Goal: Task Accomplishment & Management: Manage account settings

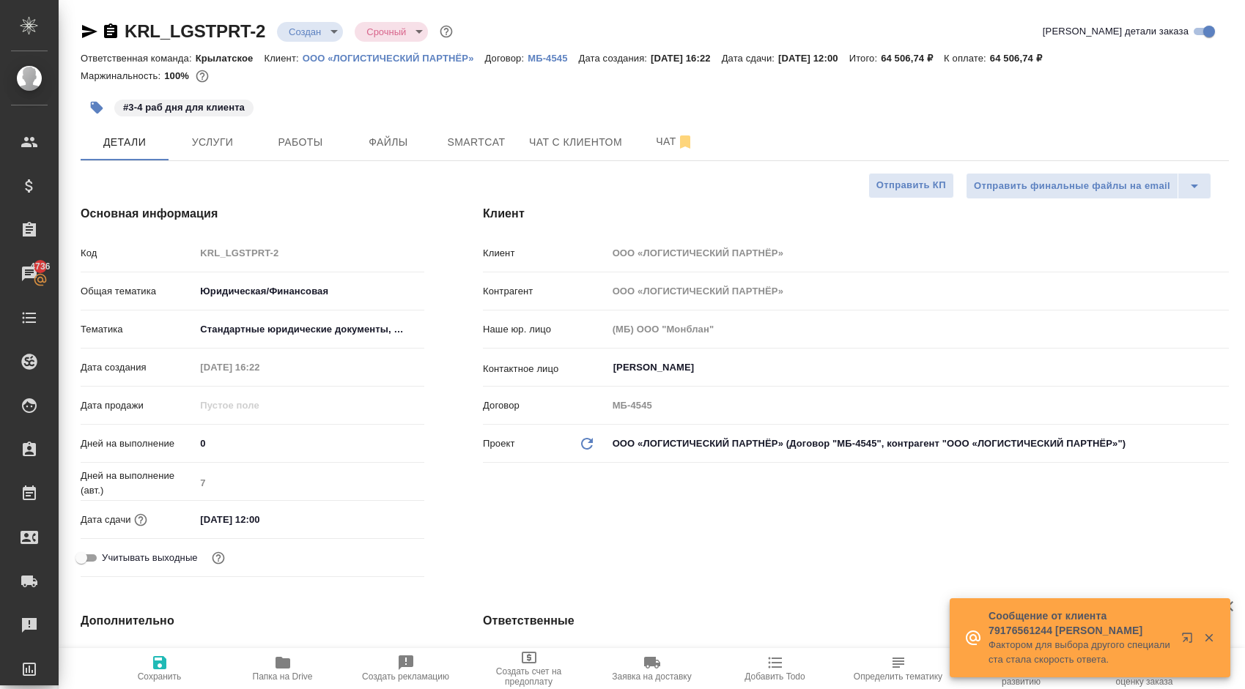
select select "RU"
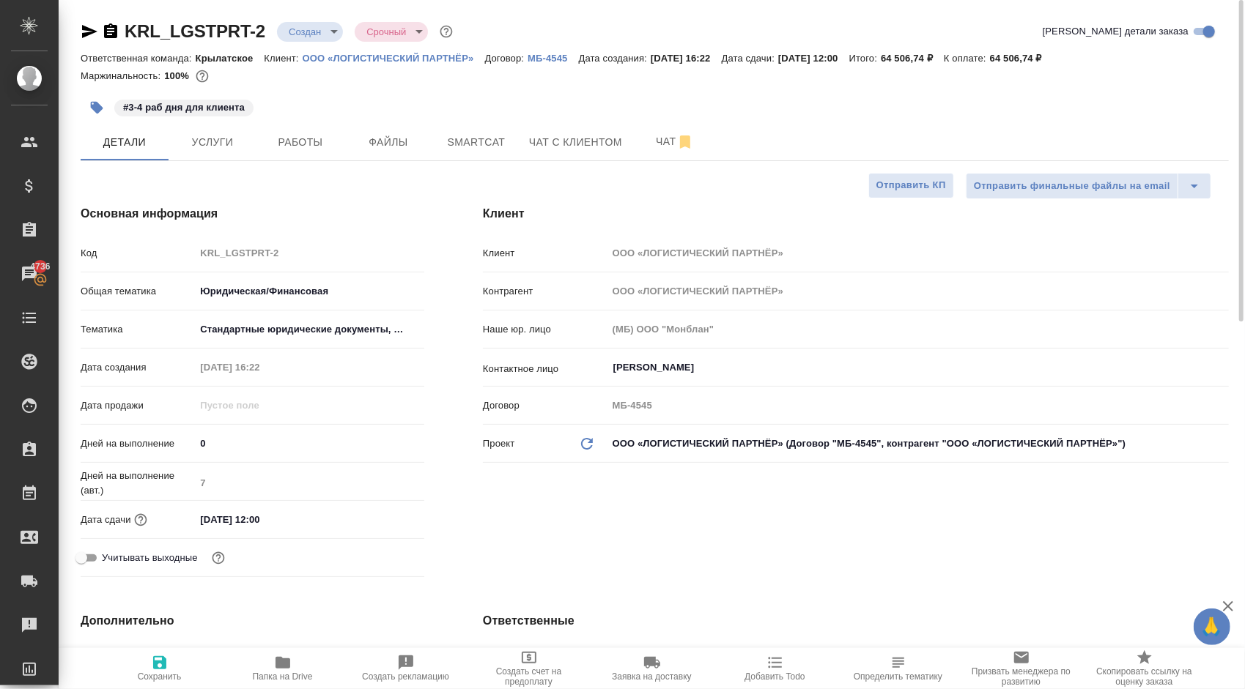
drag, startPoint x: 217, startPoint y: 134, endPoint x: 236, endPoint y: 183, distance: 52.7
click at [264, 524] on input "[DATE] 12:00" at bounding box center [259, 519] width 128 height 21
click at [387, 516] on icon "button" at bounding box center [382, 520] width 18 height 18
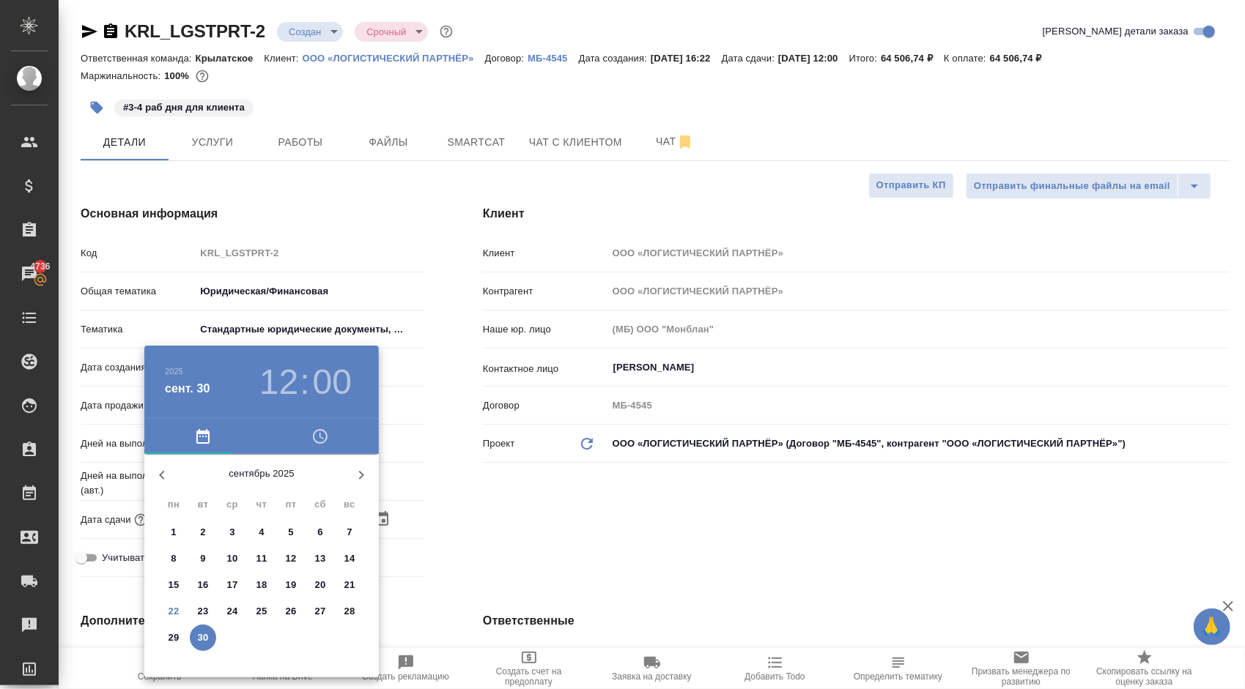
click at [447, 551] on div at bounding box center [622, 344] width 1245 height 689
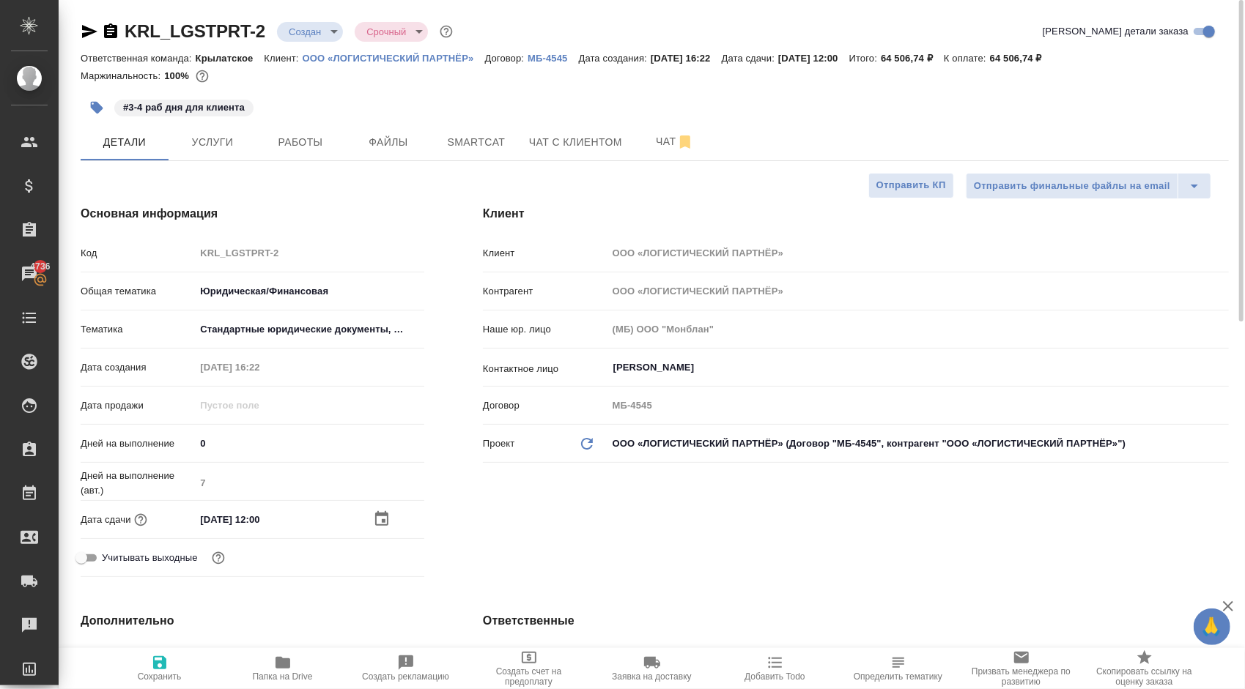
click at [372, 527] on div "[DATE] 12:00" at bounding box center [309, 519] width 229 height 21
click at [379, 520] on icon "button" at bounding box center [382, 520] width 18 height 18
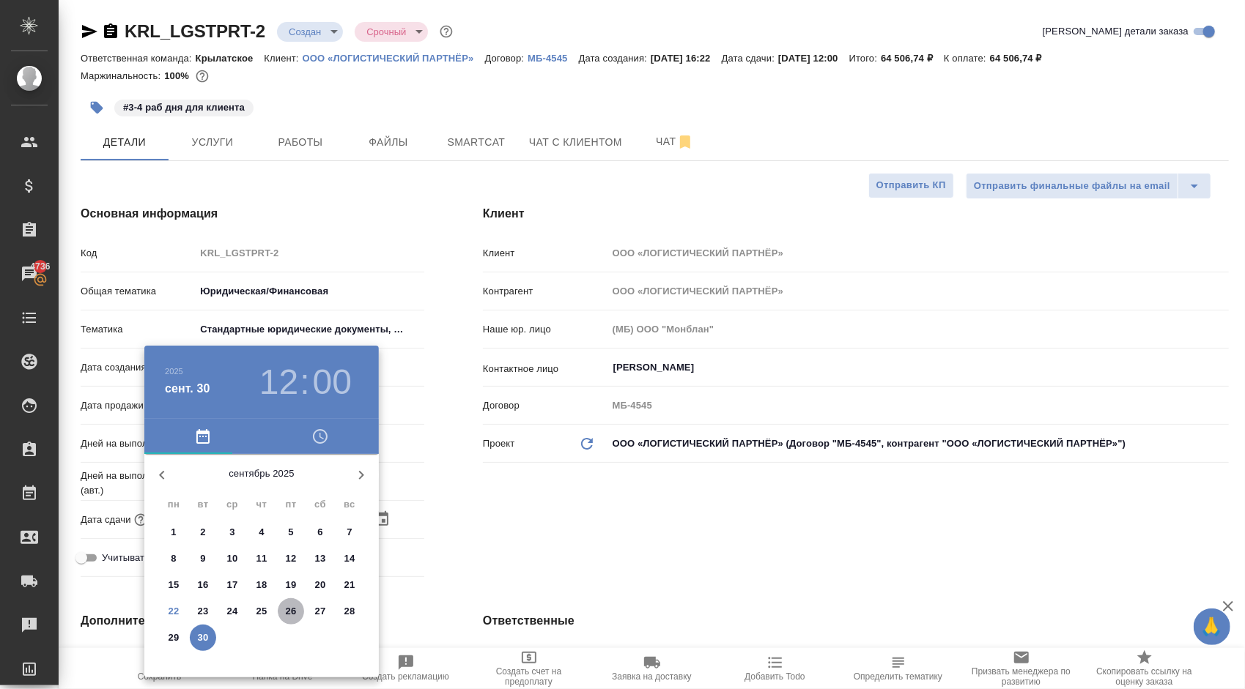
click at [295, 610] on p "26" at bounding box center [291, 611] width 11 height 15
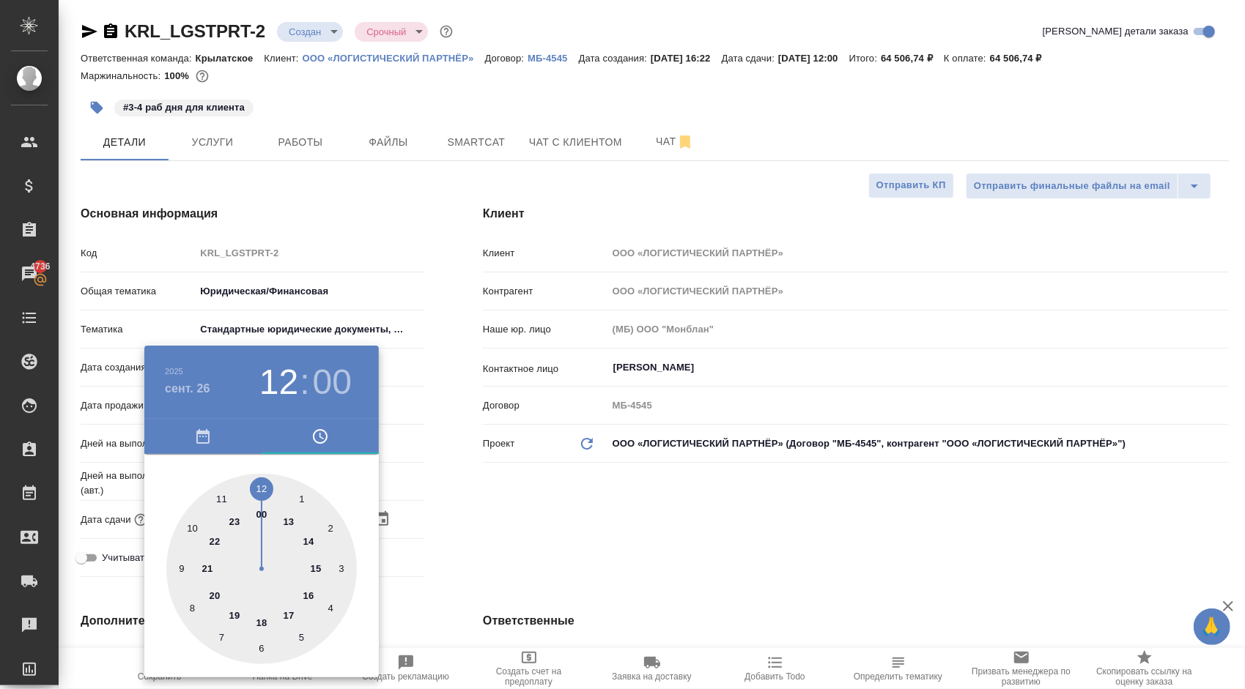
click at [237, 519] on div at bounding box center [261, 569] width 190 height 190
click at [245, 481] on div at bounding box center [261, 569] width 190 height 190
type input "[DATE] 23:59"
click at [250, 482] on div at bounding box center [261, 569] width 190 height 190
click at [445, 516] on div at bounding box center [622, 344] width 1245 height 689
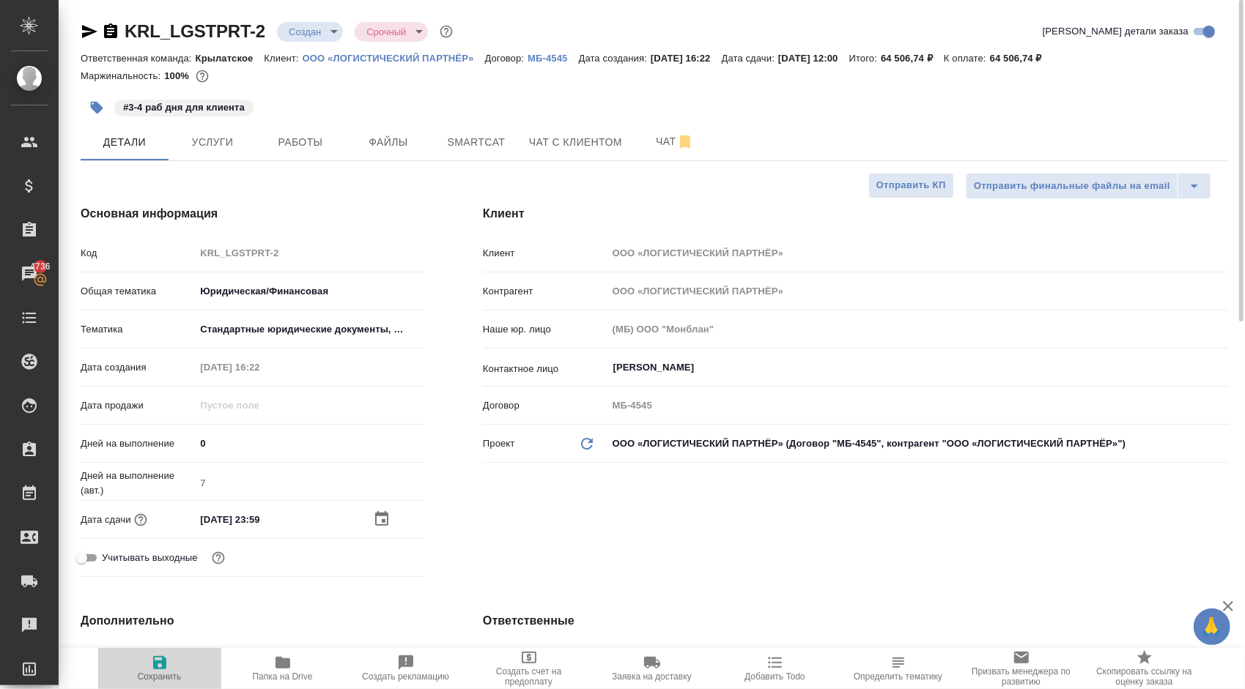
click at [158, 664] on icon "button" at bounding box center [160, 663] width 18 height 18
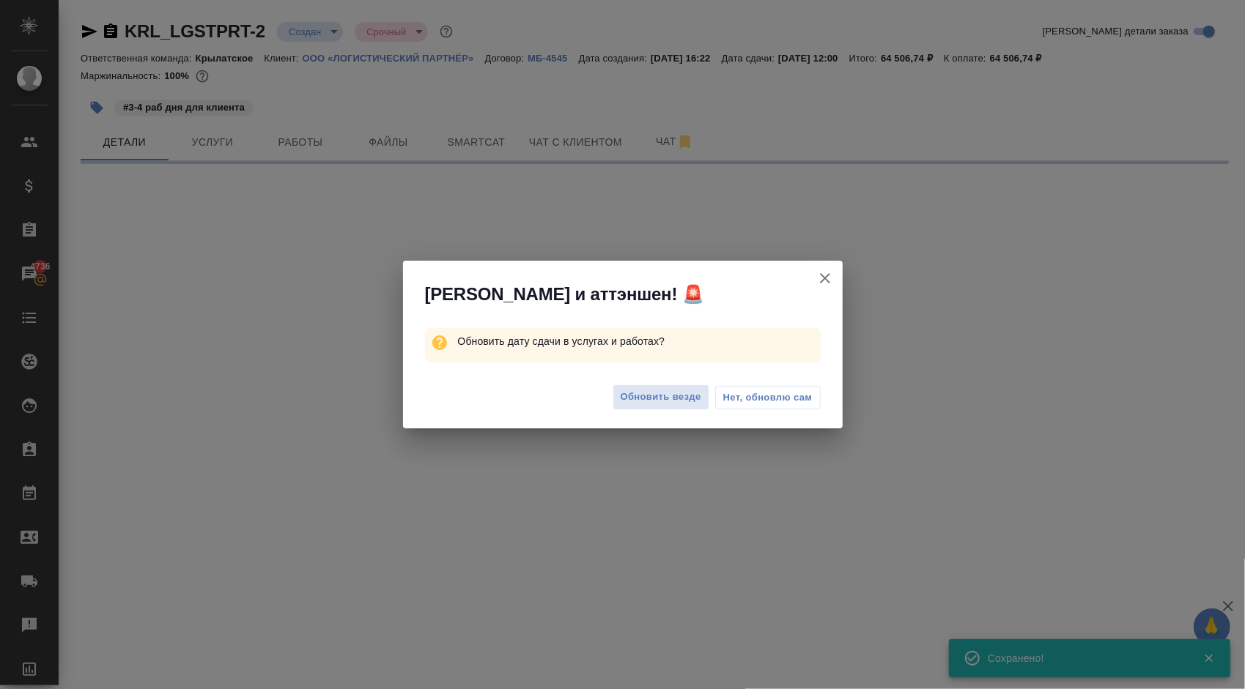
select select "RU"
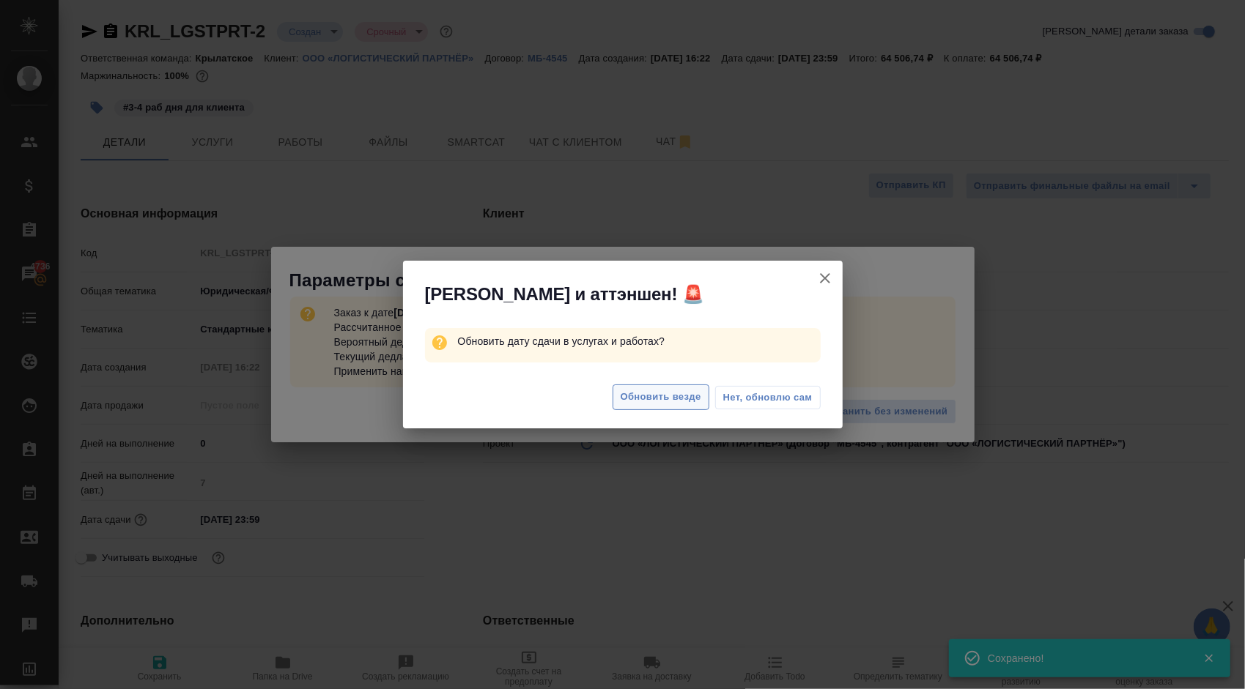
click at [646, 407] on button "Обновить везде" at bounding box center [660, 398] width 97 height 26
type textarea "x"
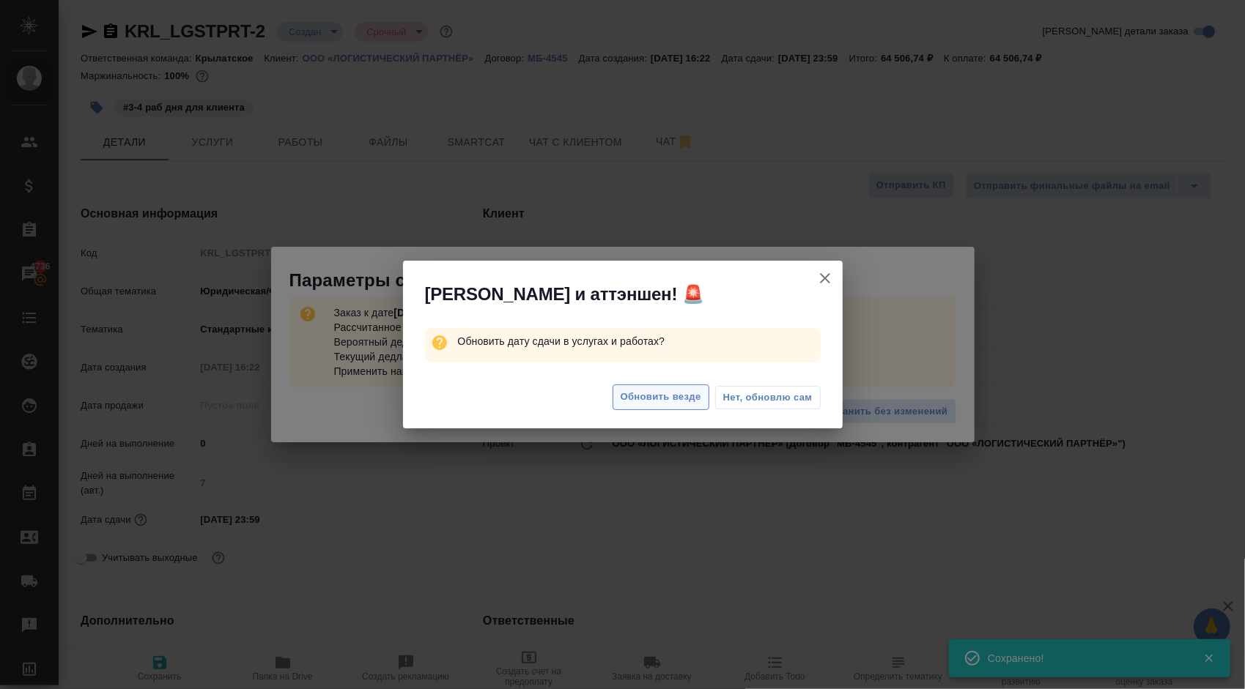
type textarea "x"
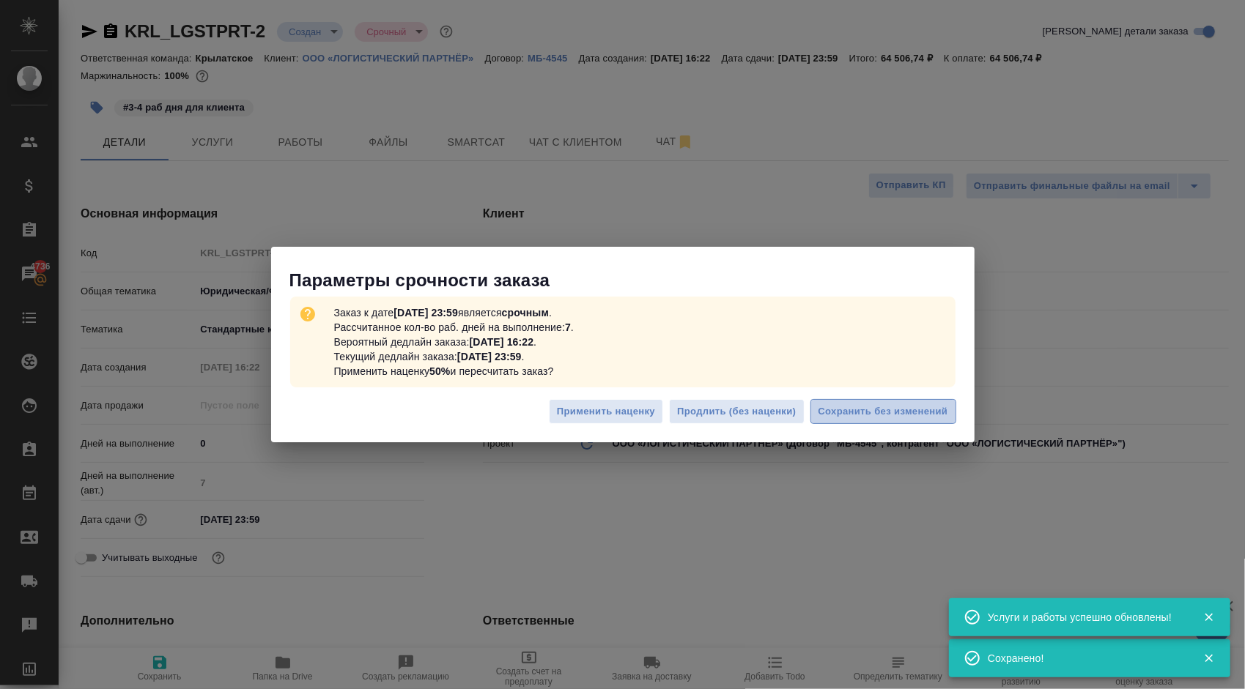
click at [895, 404] on span "Сохранить без изменений" at bounding box center [883, 412] width 130 height 17
type textarea "x"
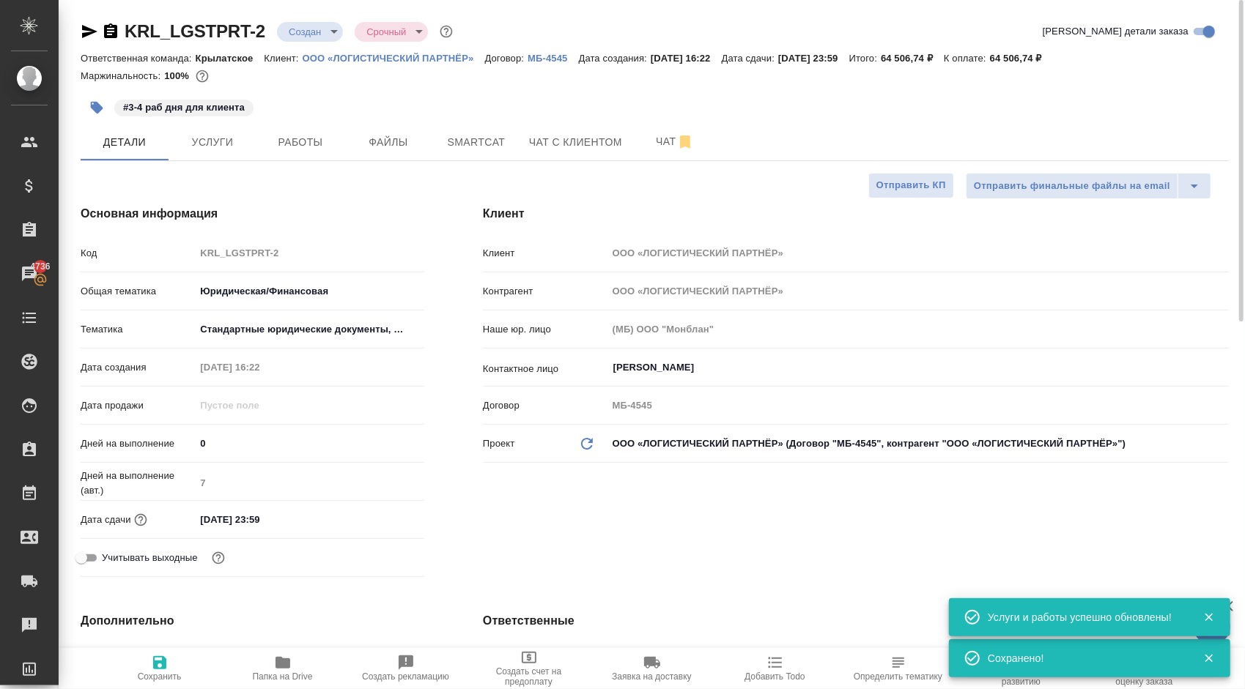
type textarea "x"
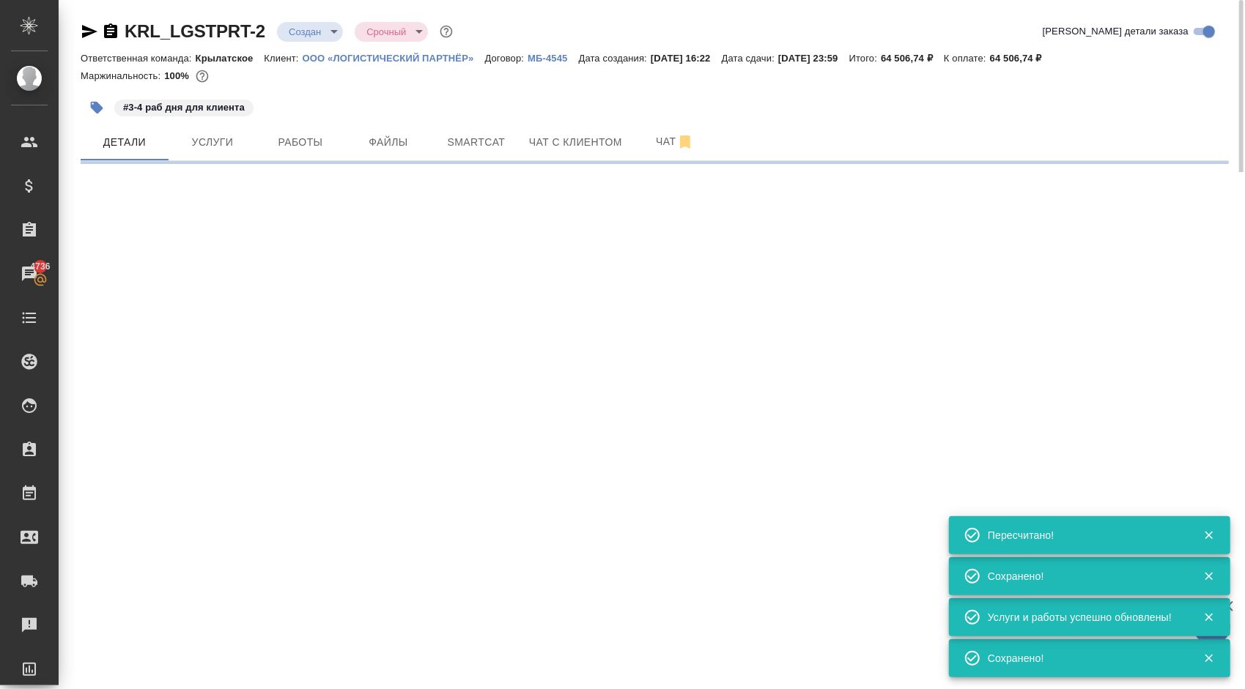
select select "RU"
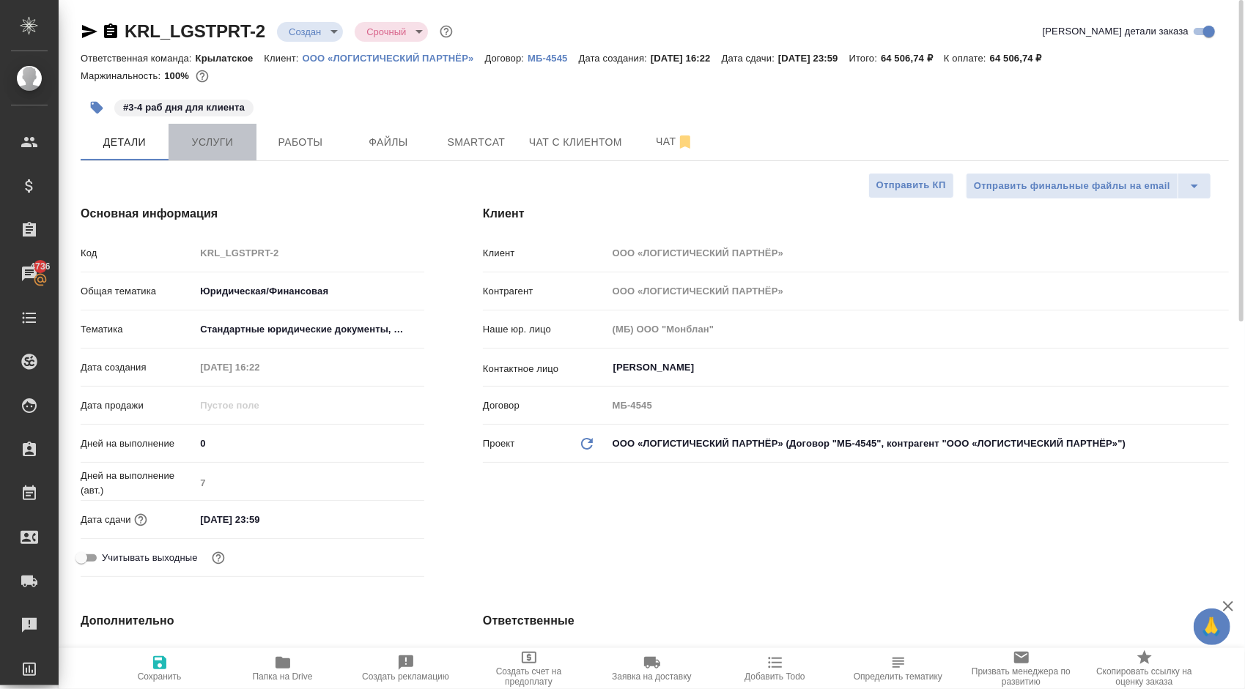
click at [232, 158] on button "Услуги" at bounding box center [213, 142] width 88 height 37
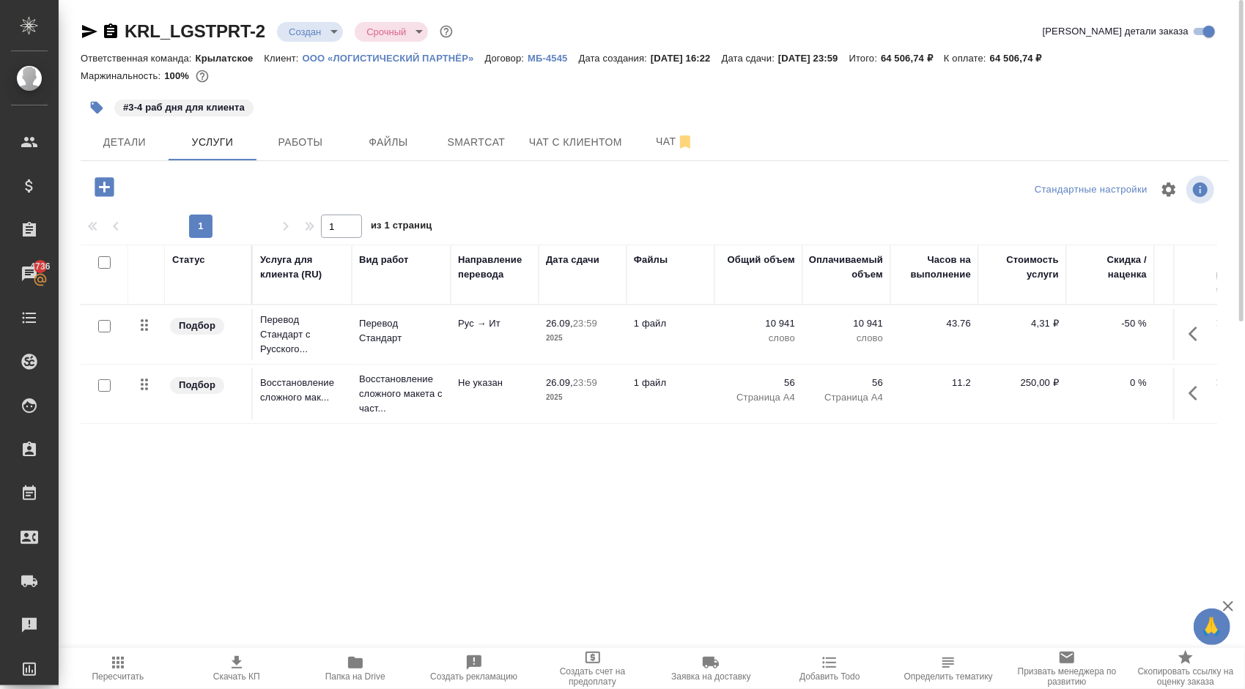
click at [1204, 337] on icon "button" at bounding box center [1197, 334] width 18 height 18
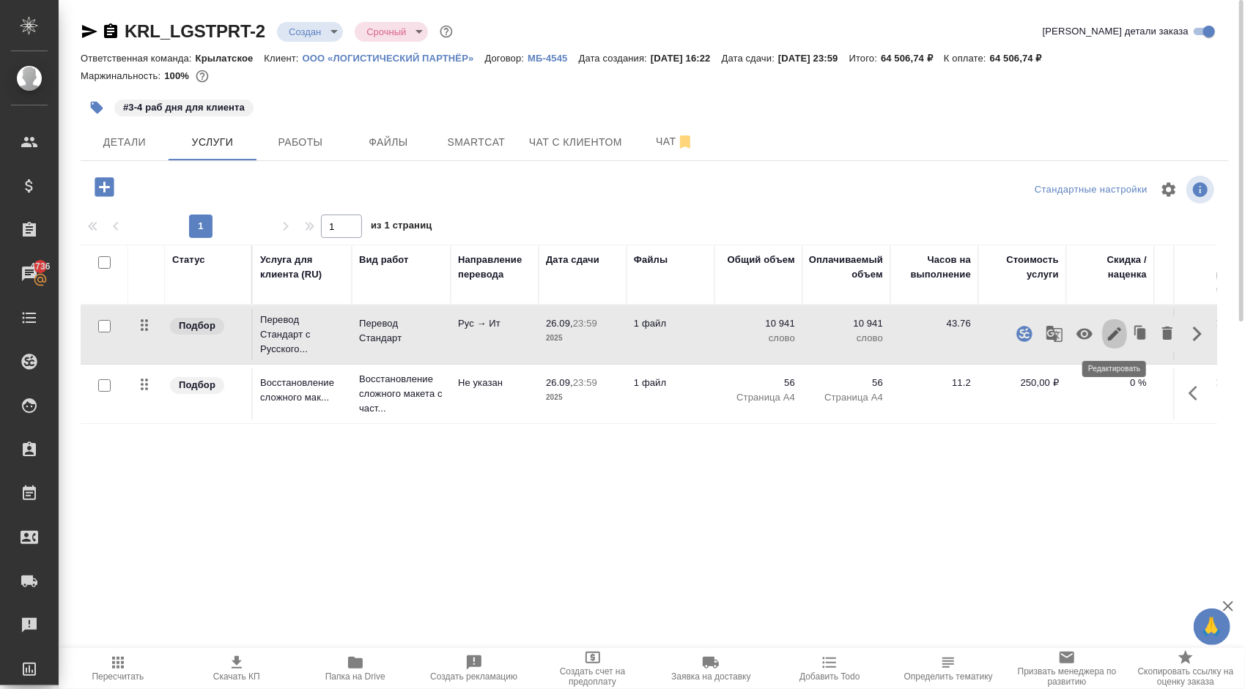
click at [1117, 330] on icon "button" at bounding box center [1114, 333] width 13 height 13
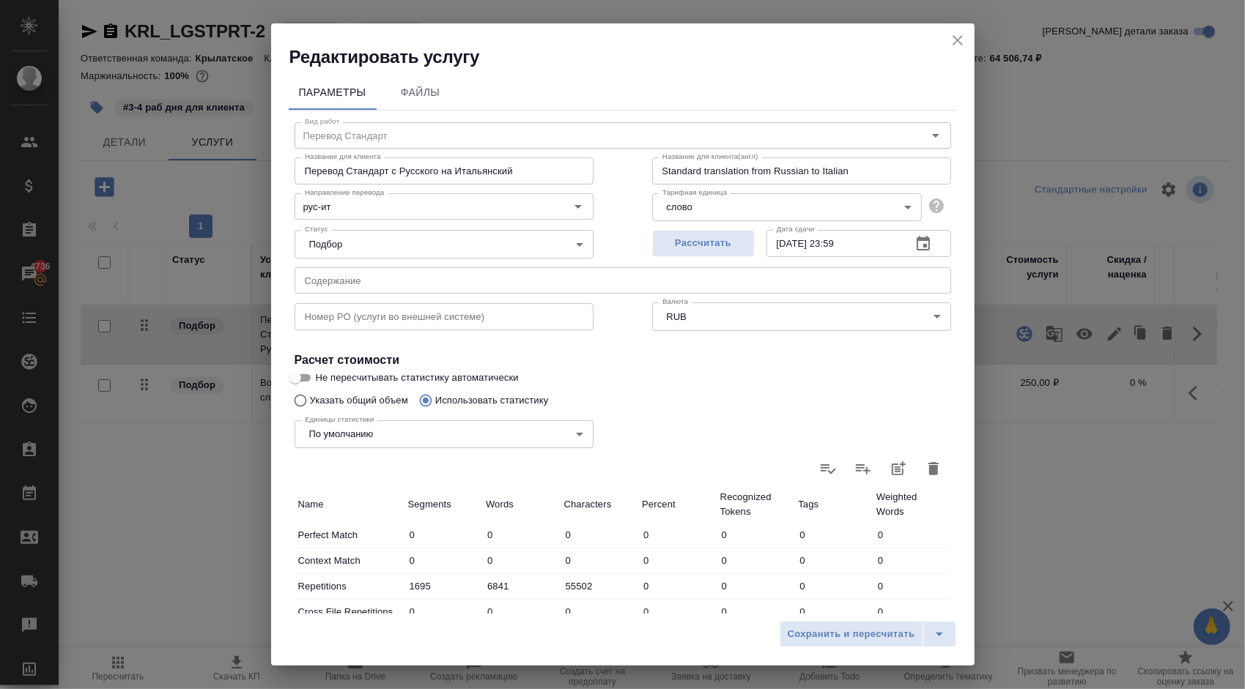
drag, startPoint x: 969, startPoint y: 29, endPoint x: 964, endPoint y: 38, distance: 9.8
click at [966, 33] on div "Редактировать услугу" at bounding box center [622, 45] width 703 height 45
click at [961, 44] on icon "close" at bounding box center [957, 40] width 10 height 10
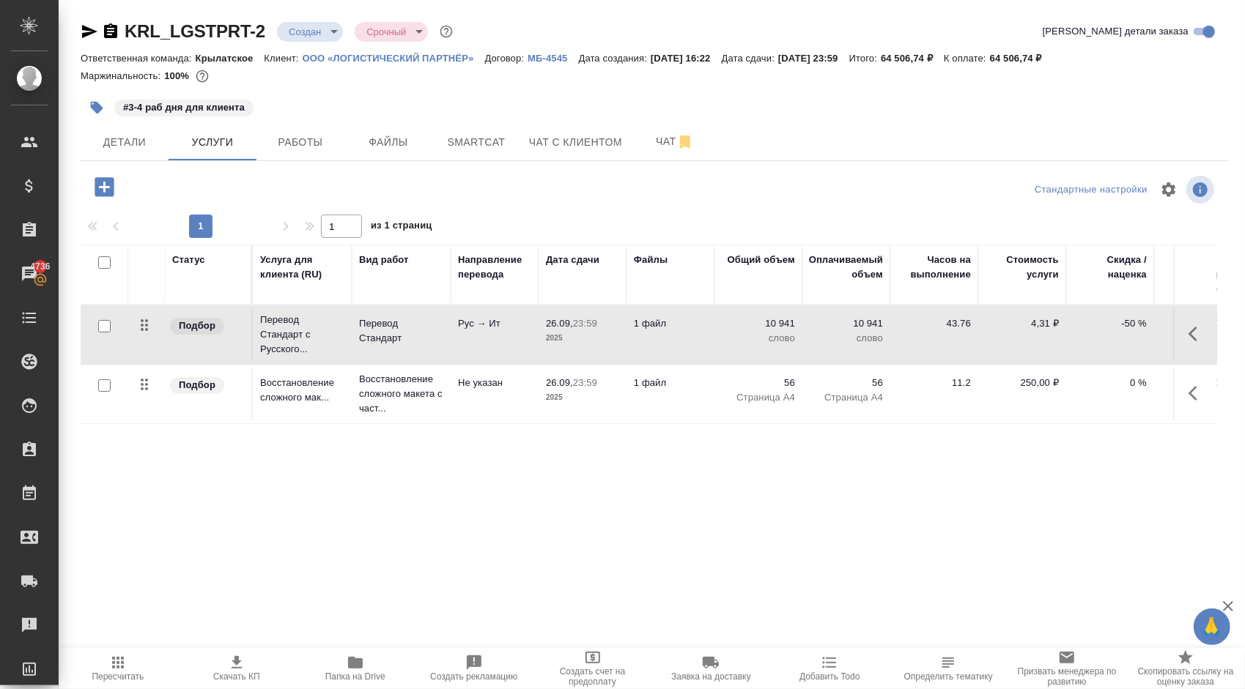
click at [149, 648] on div ".cls-1 fill:#fff; AWATERA [PERSON_NAME] Клиенты Спецификации Заказы 4736 Чаты T…" at bounding box center [622, 344] width 1245 height 689
click at [148, 655] on span "Пересчитать" at bounding box center [117, 668] width 101 height 28
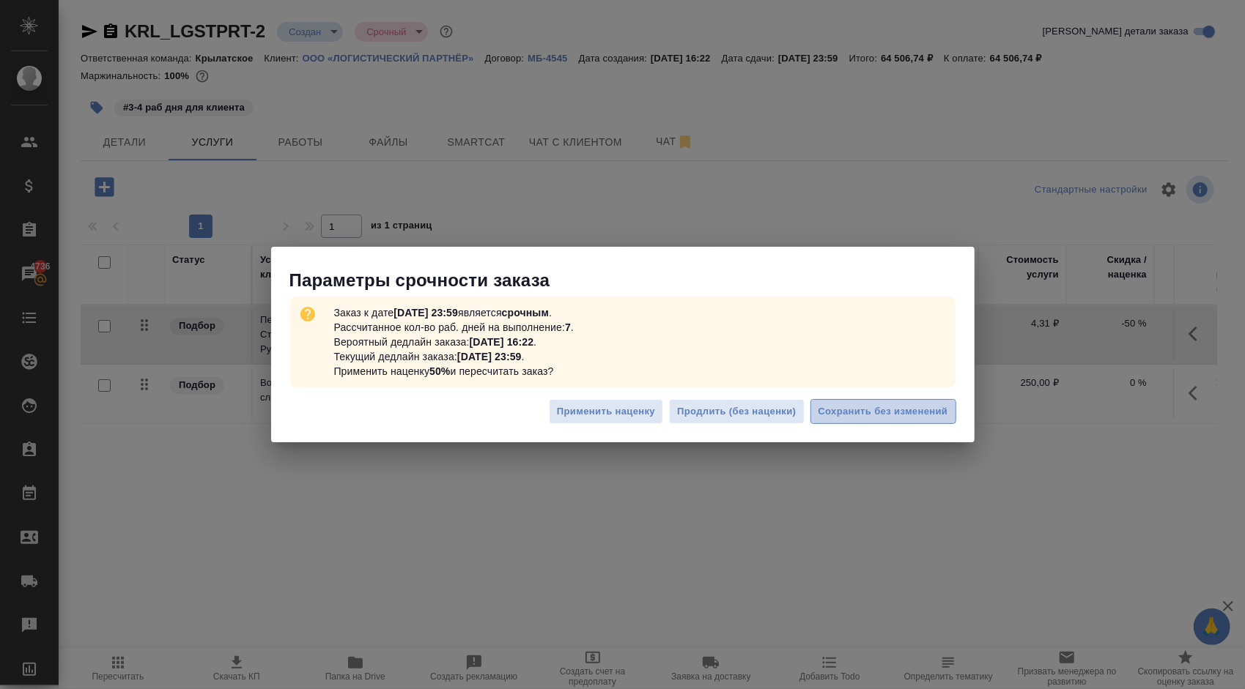
click at [908, 423] on button "Сохранить без изменений" at bounding box center [883, 412] width 146 height 26
